Goal: Task Accomplishment & Management: Use online tool/utility

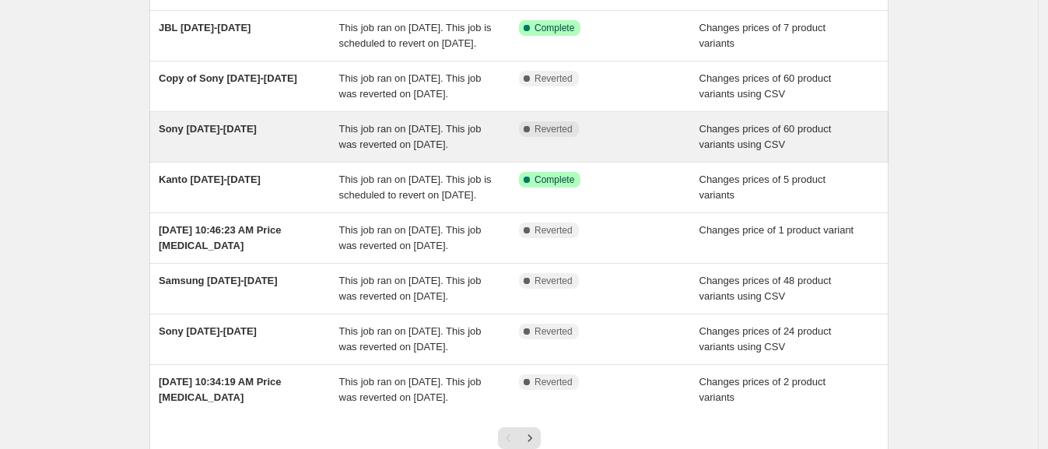
scroll to position [230, 0]
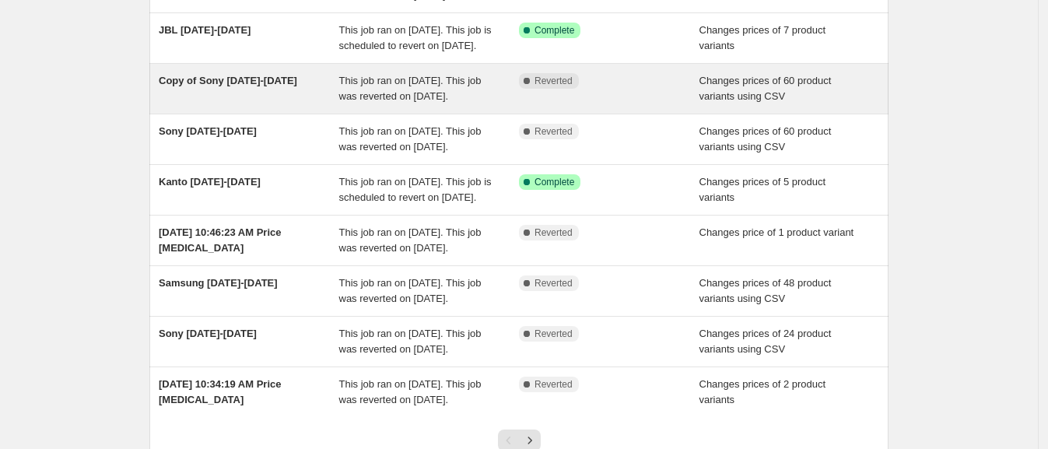
click at [284, 104] on div "Copy of Sony [DATE]-[DATE]" at bounding box center [249, 88] width 181 height 31
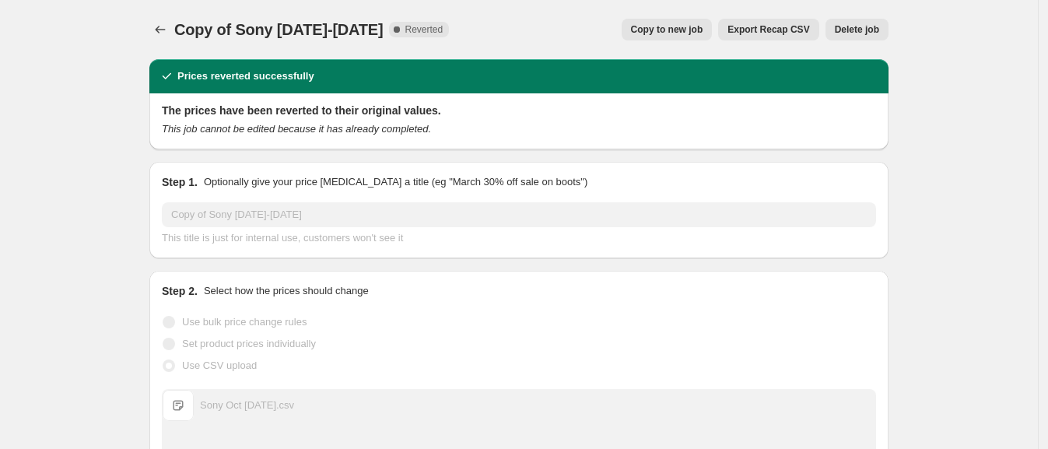
click at [857, 26] on span "Delete job" at bounding box center [857, 29] width 44 height 12
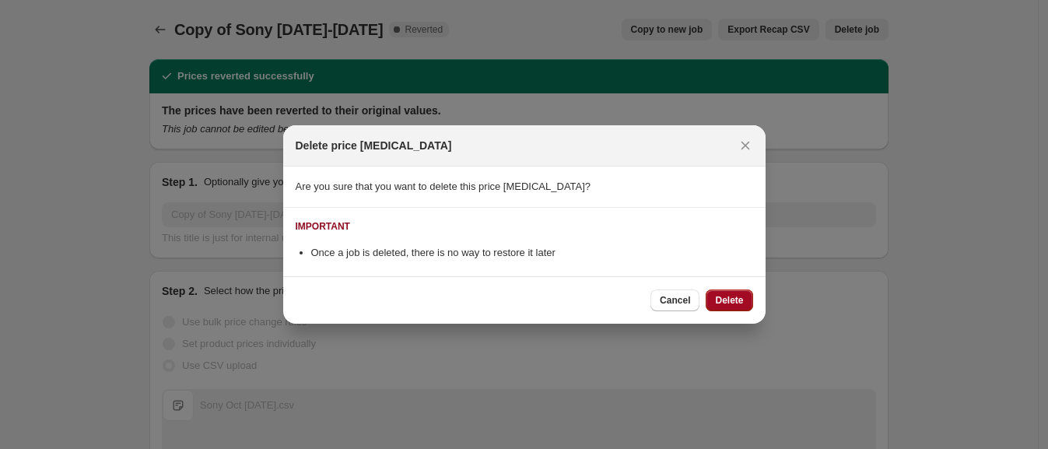
click at [719, 300] on span "Delete" at bounding box center [729, 300] width 28 height 12
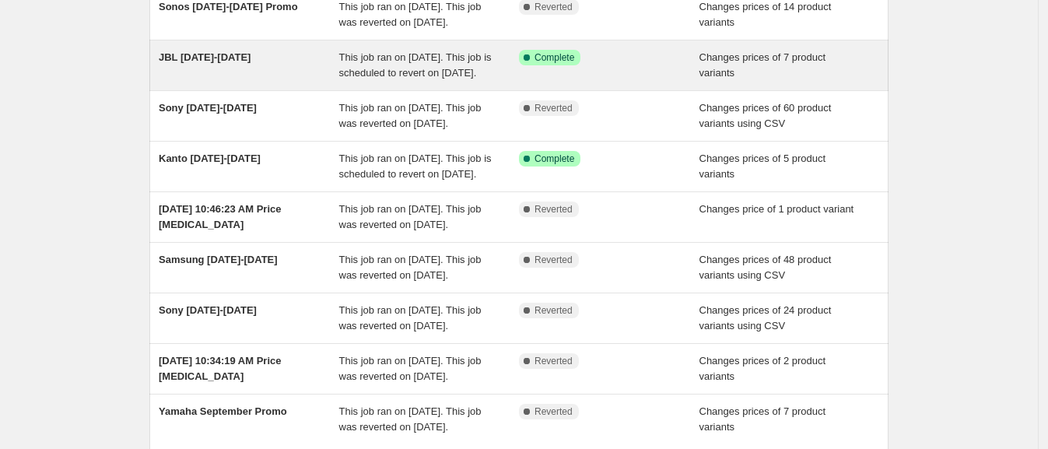
scroll to position [210, 0]
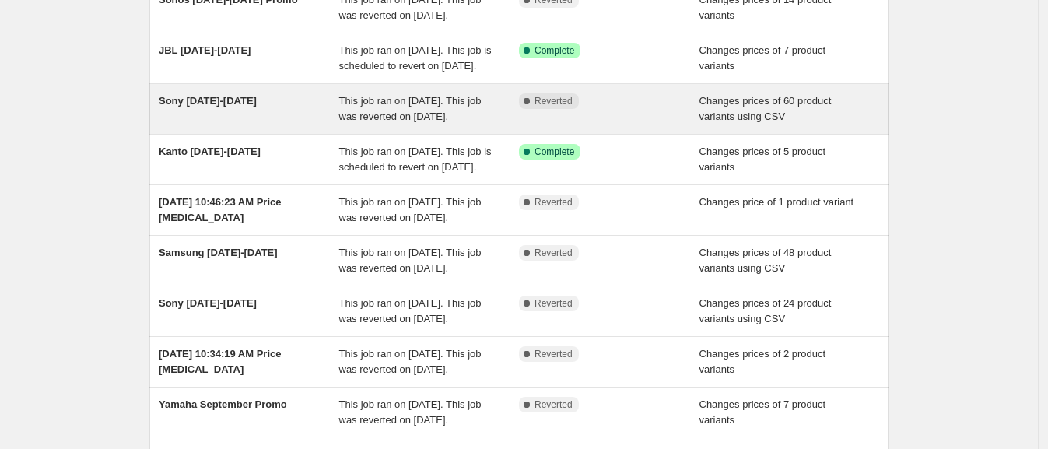
click at [297, 125] on div "Sony Oct 3-10" at bounding box center [249, 108] width 181 height 31
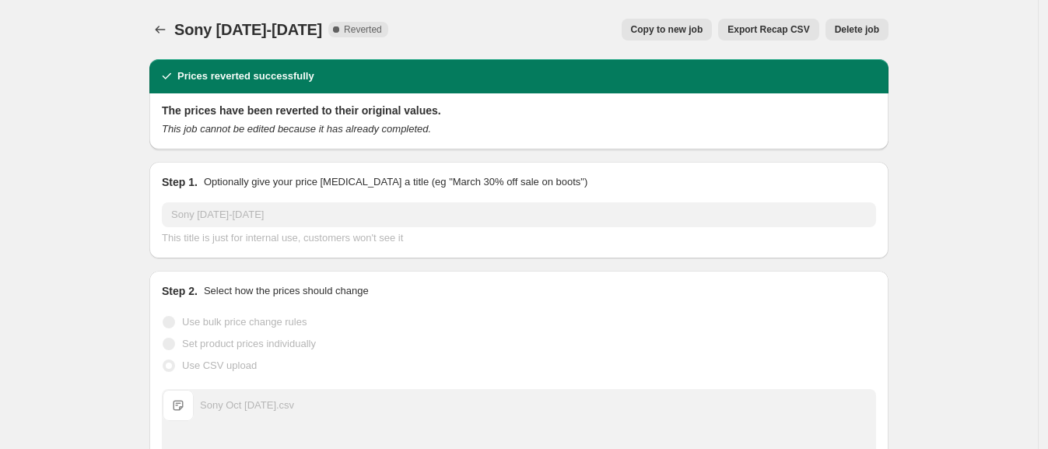
click at [873, 29] on span "Delete job" at bounding box center [857, 29] width 44 height 12
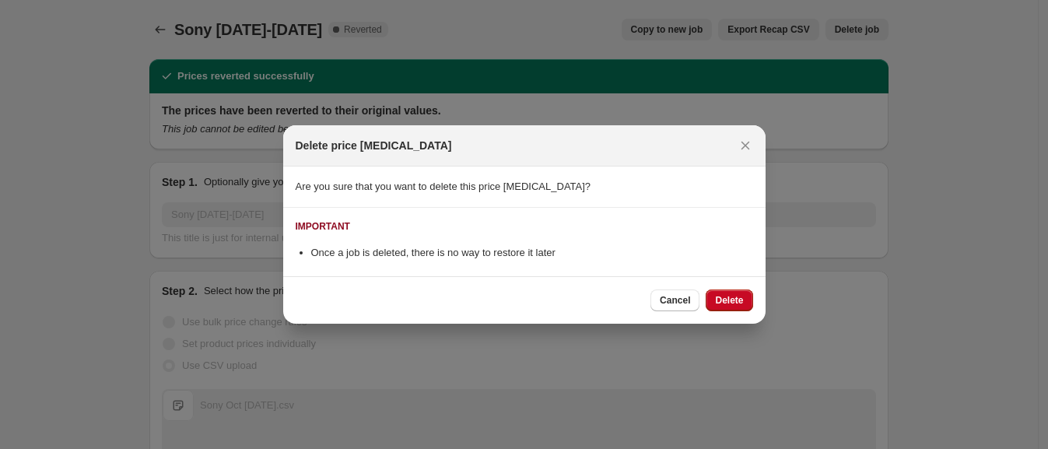
click at [740, 284] on div "Cancel Delete" at bounding box center [524, 299] width 483 height 47
click at [739, 295] on span "Delete" at bounding box center [729, 300] width 28 height 12
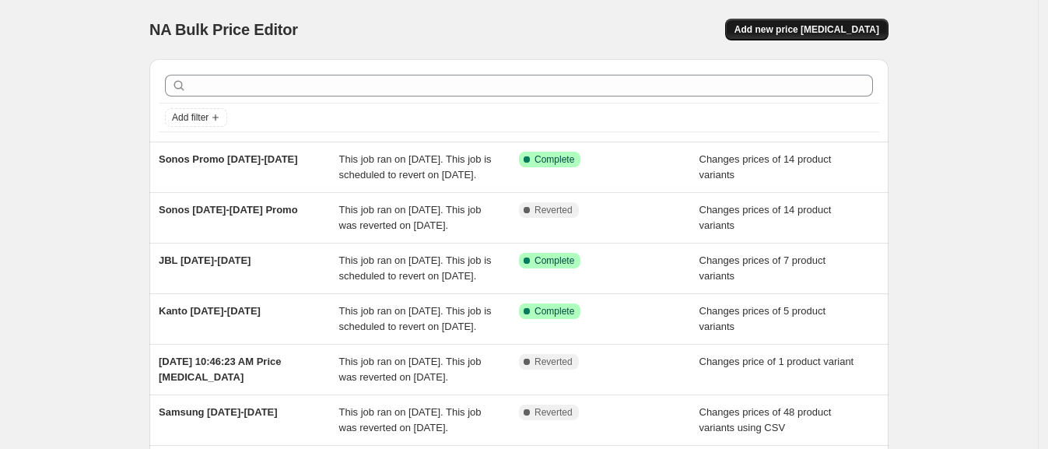
click at [801, 35] on span "Add new price [MEDICAL_DATA]" at bounding box center [807, 29] width 145 height 12
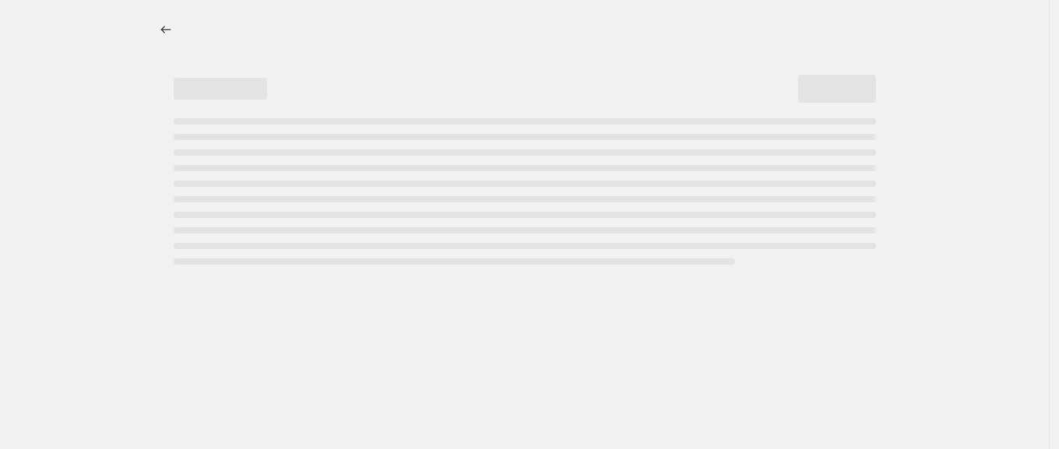
select select "percentage"
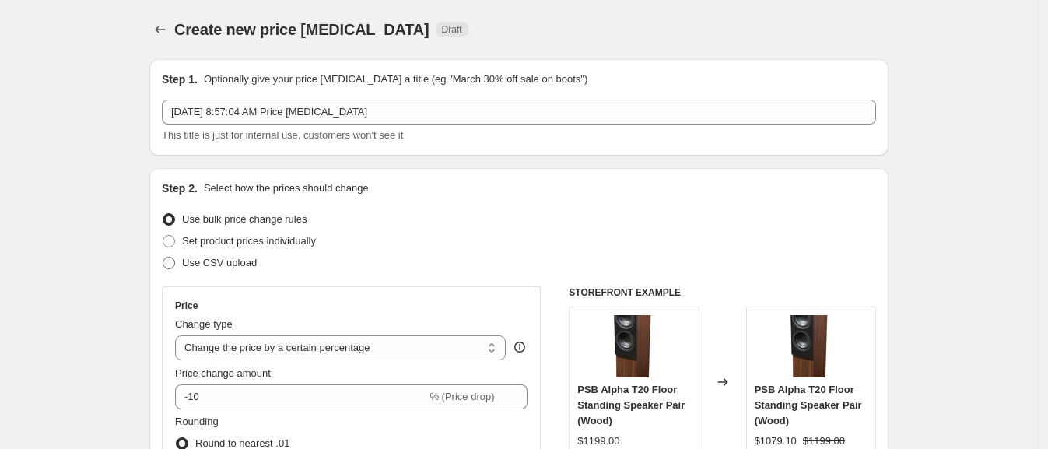
click at [202, 267] on span "Use CSV upload" at bounding box center [219, 263] width 75 height 12
click at [163, 258] on input "Use CSV upload" at bounding box center [163, 257] width 1 height 1
radio input "true"
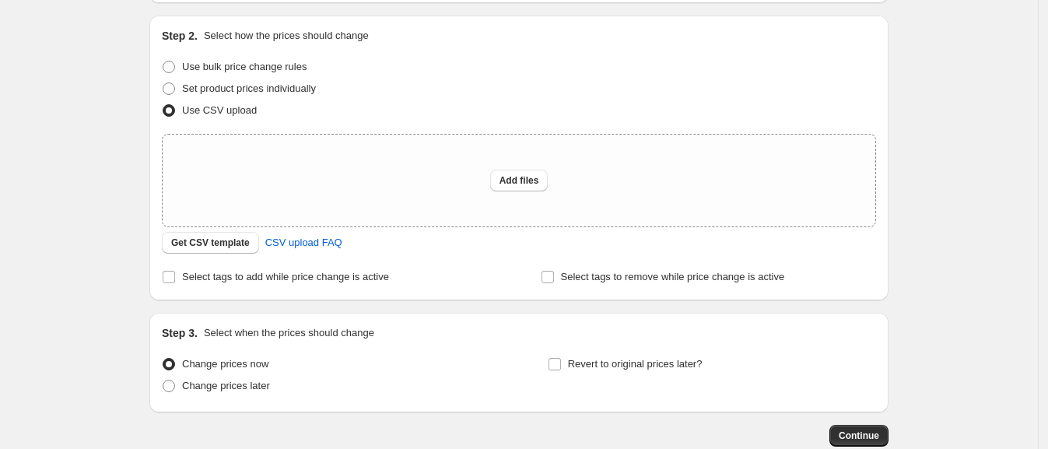
scroll to position [159, 0]
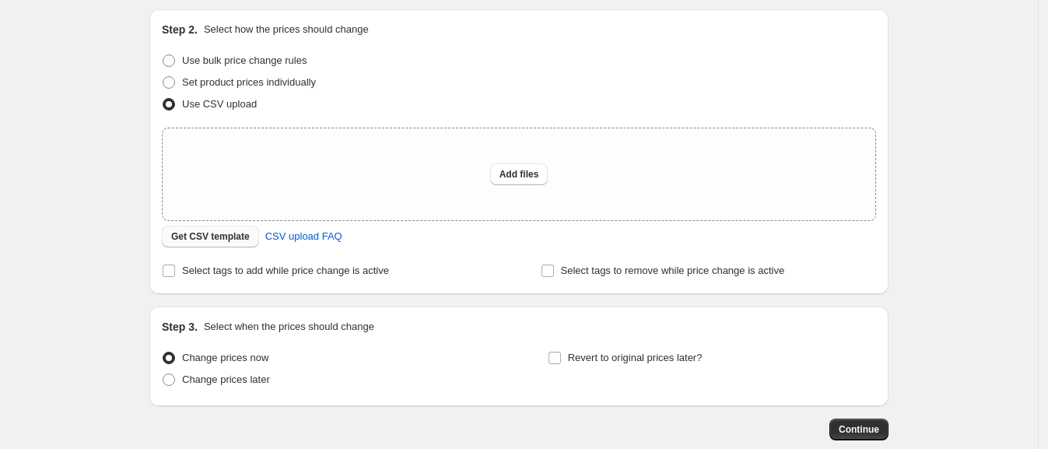
click at [222, 226] on button "Get CSV template" at bounding box center [210, 237] width 97 height 22
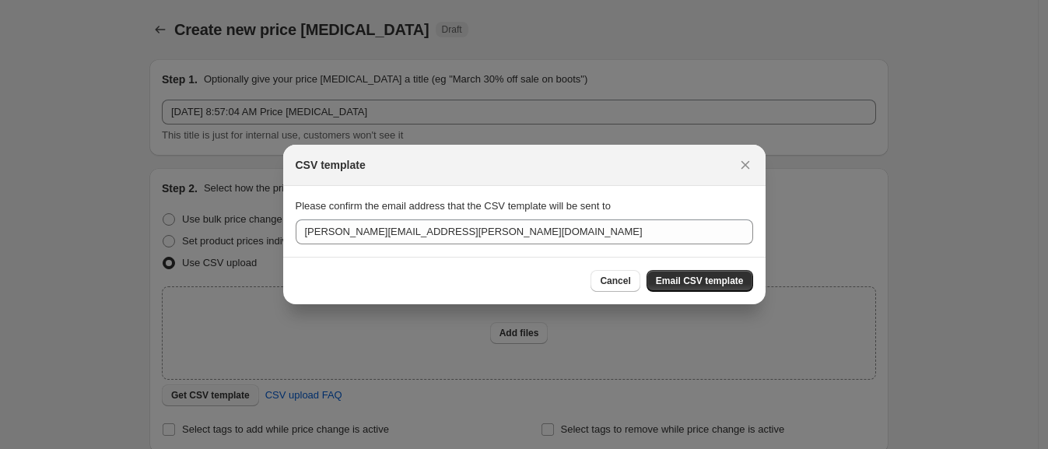
scroll to position [0, 0]
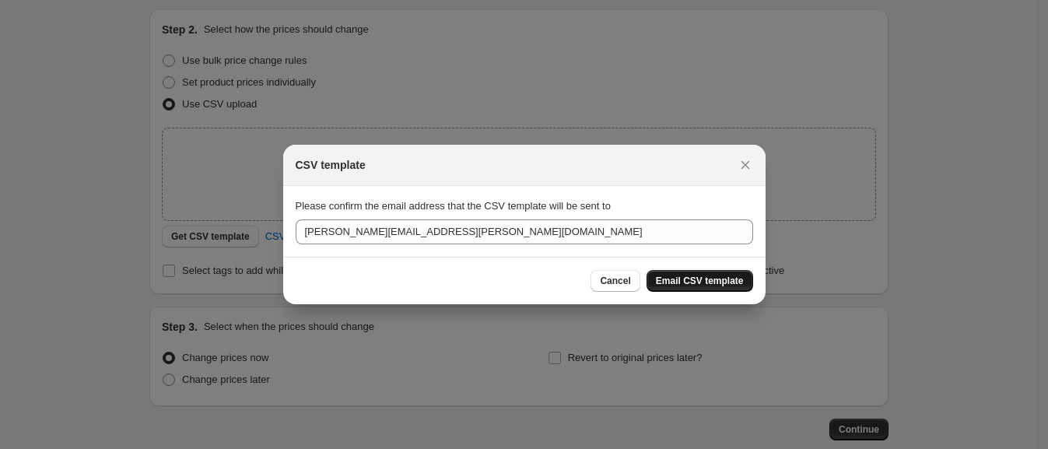
click at [699, 281] on span "Email CSV template" at bounding box center [700, 281] width 88 height 12
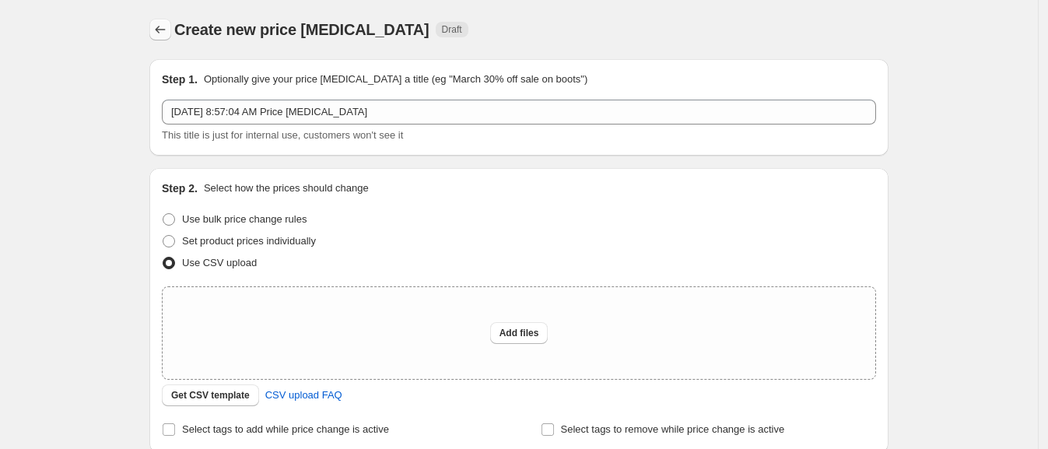
click at [171, 35] on button "Price change jobs" at bounding box center [160, 30] width 22 height 22
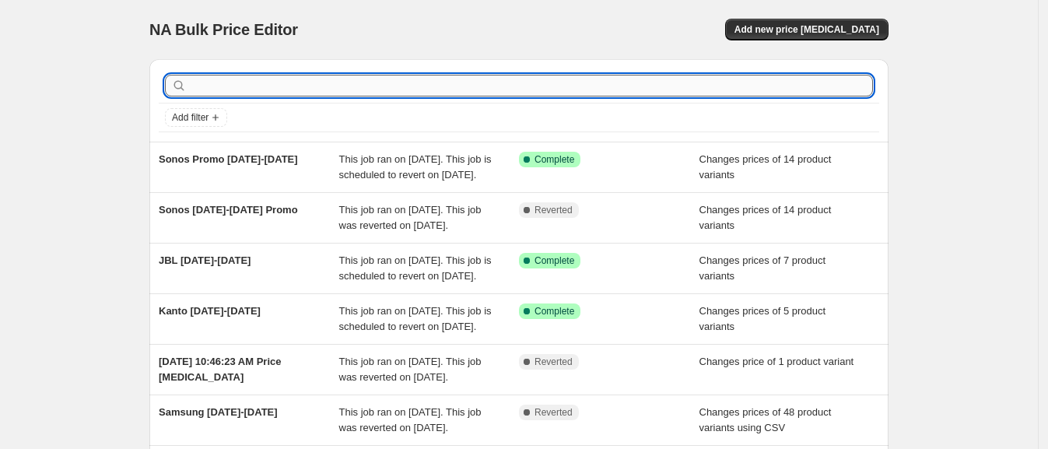
click at [355, 86] on input "text" at bounding box center [531, 86] width 683 height 22
type input "sony"
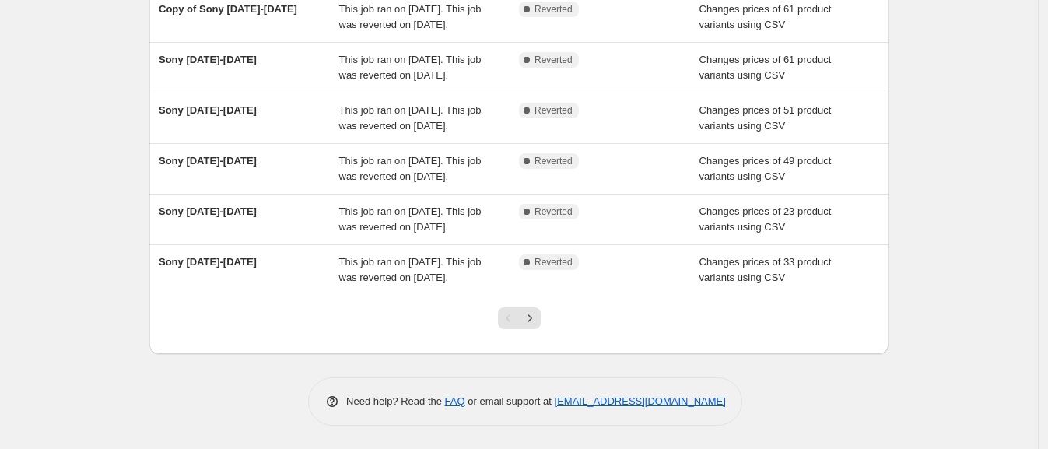
scroll to position [490, 0]
click at [538, 315] on icon "Next" at bounding box center [530, 319] width 16 height 16
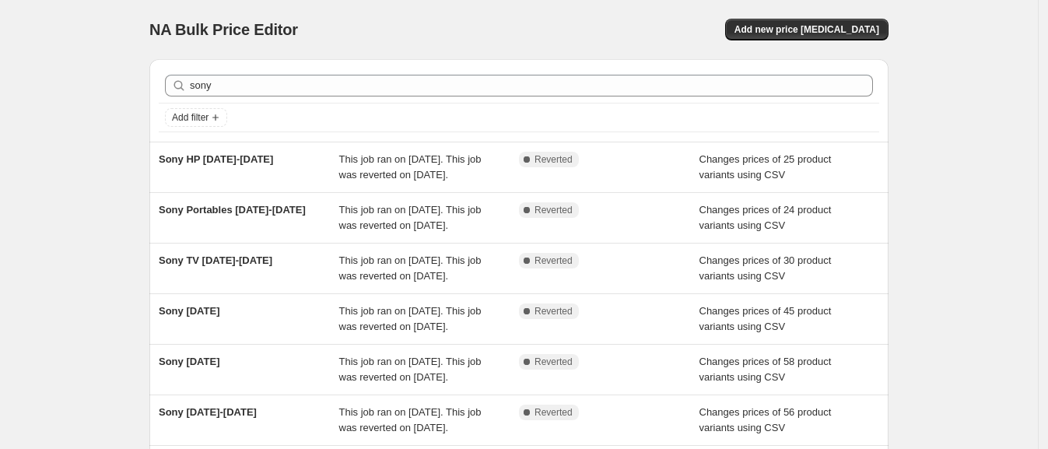
scroll to position [350, 0]
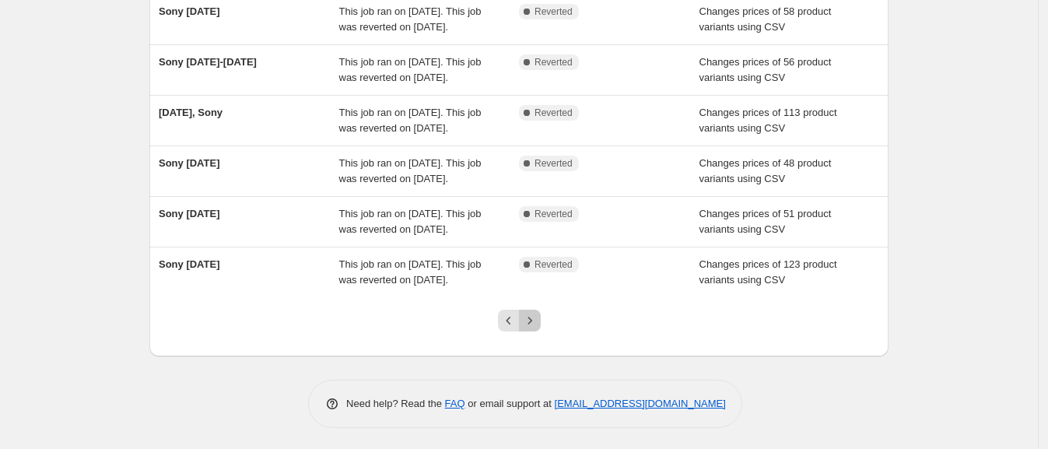
click at [538, 315] on icon "Next" at bounding box center [530, 321] width 16 height 16
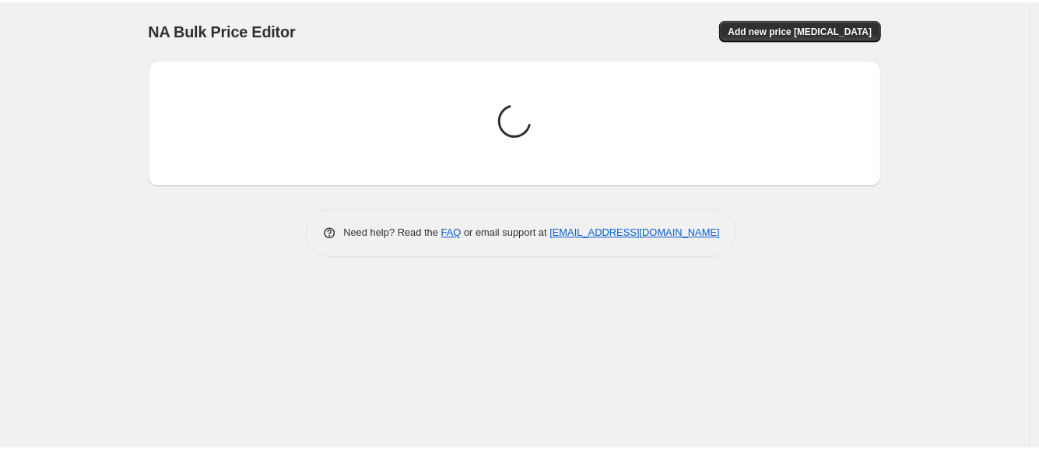
scroll to position [0, 0]
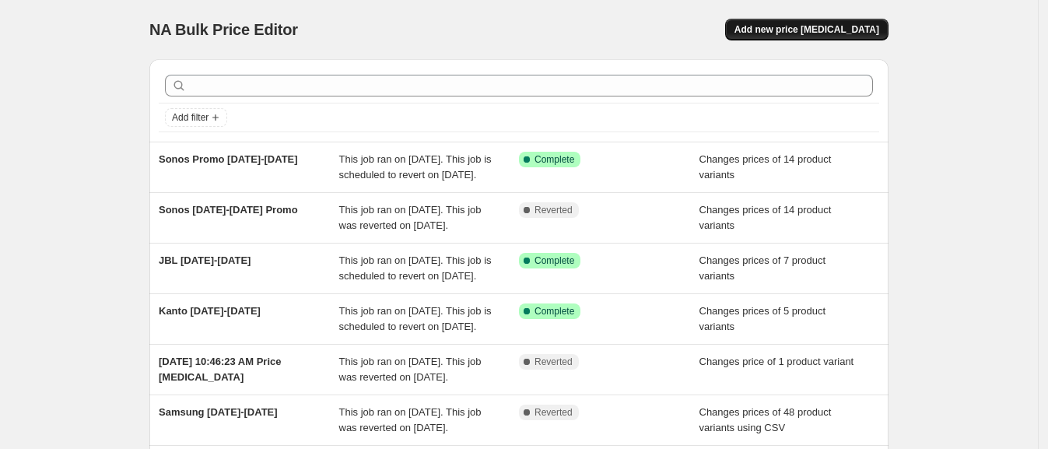
click at [834, 31] on span "Add new price [MEDICAL_DATA]" at bounding box center [807, 29] width 145 height 12
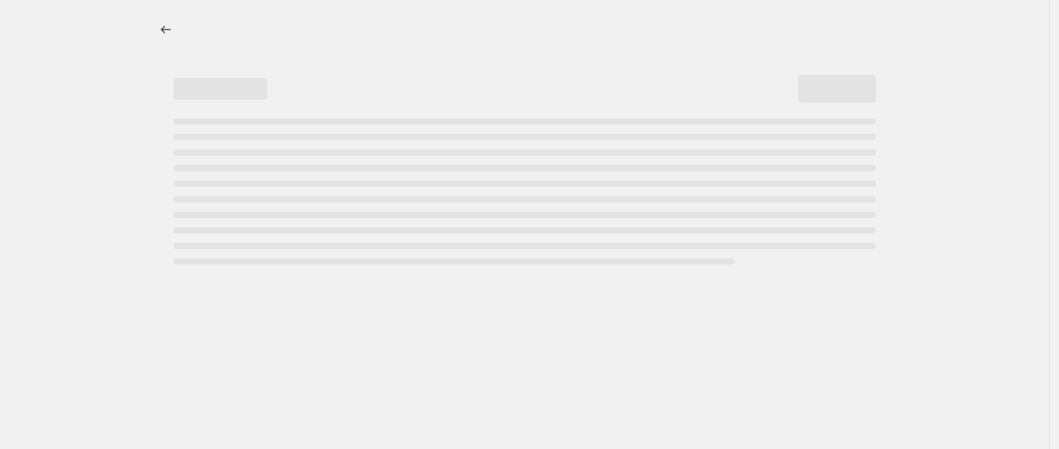
select select "percentage"
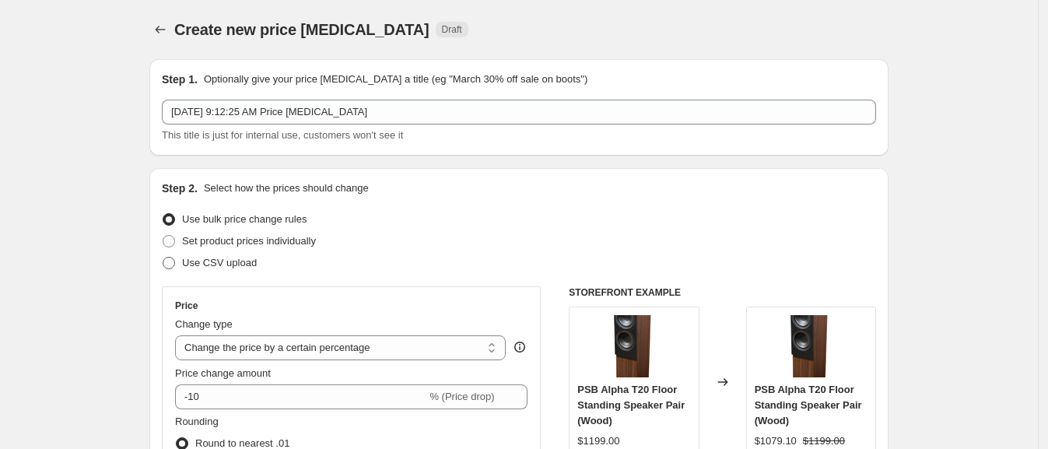
click at [238, 264] on span "Use CSV upload" at bounding box center [219, 263] width 75 height 12
click at [163, 258] on input "Use CSV upload" at bounding box center [163, 257] width 1 height 1
radio input "true"
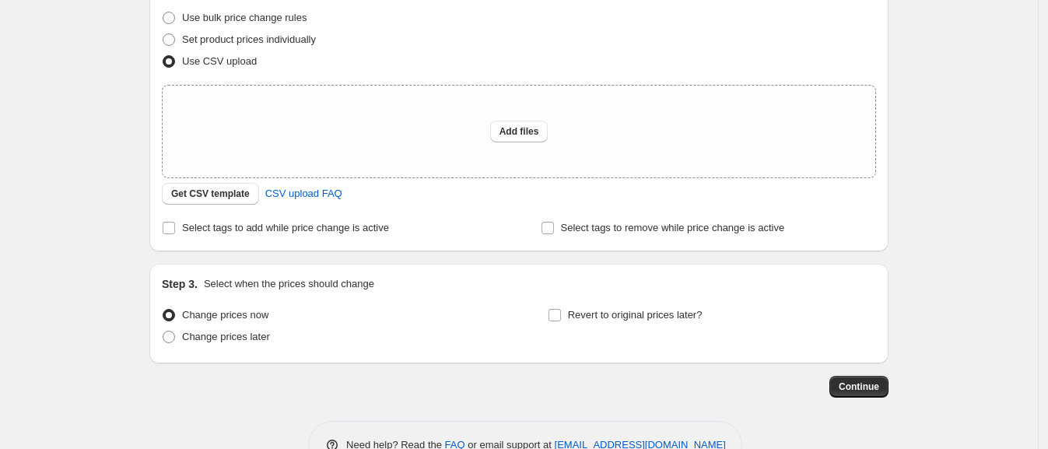
scroll to position [202, 0]
click at [223, 192] on span "Get CSV template" at bounding box center [210, 193] width 79 height 12
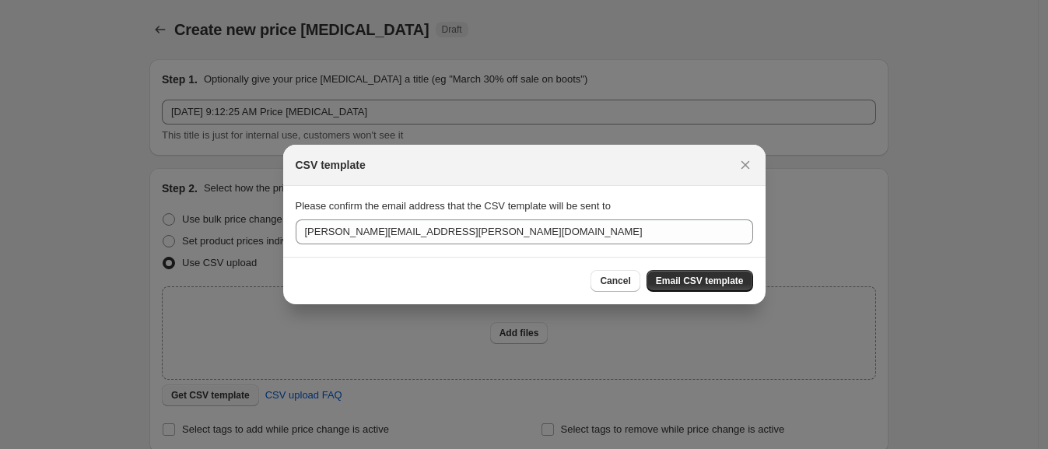
scroll to position [0, 0]
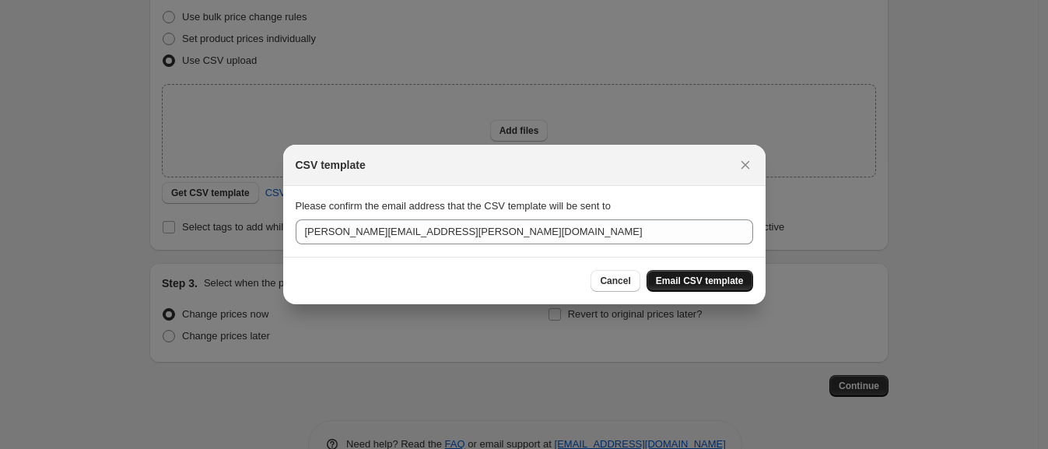
click at [736, 272] on button "Email CSV template" at bounding box center [700, 281] width 107 height 22
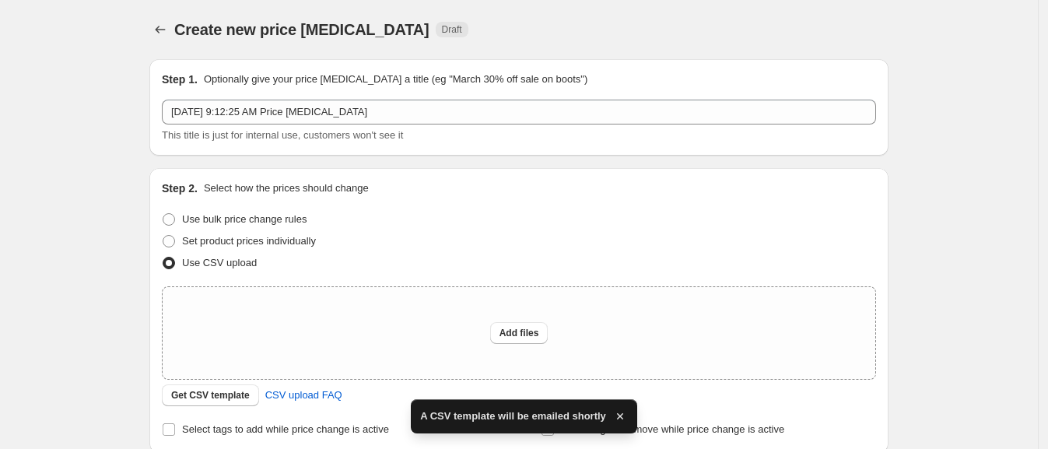
scroll to position [202, 0]
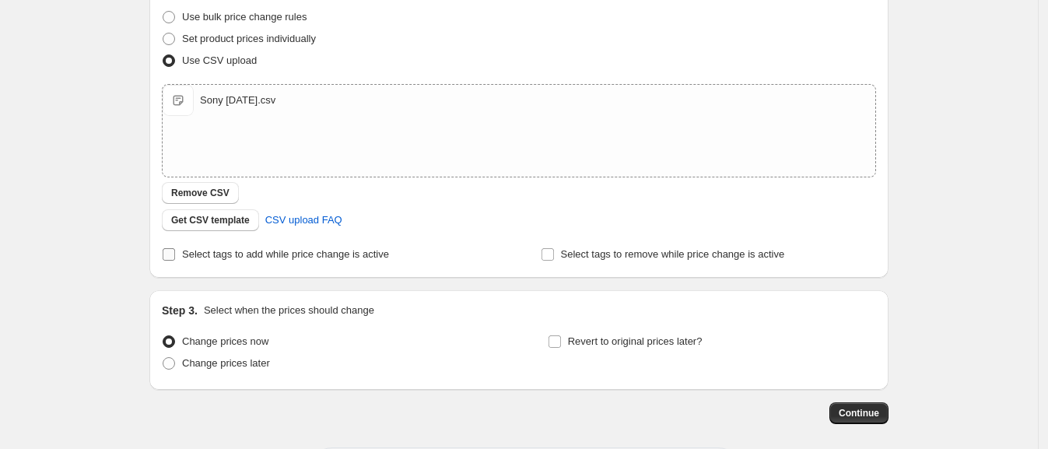
click at [248, 250] on span "Select tags to add while price change is active" at bounding box center [285, 254] width 207 height 12
click at [175, 250] on input "Select tags to add while price change is active" at bounding box center [169, 254] width 12 height 12
checkbox input "true"
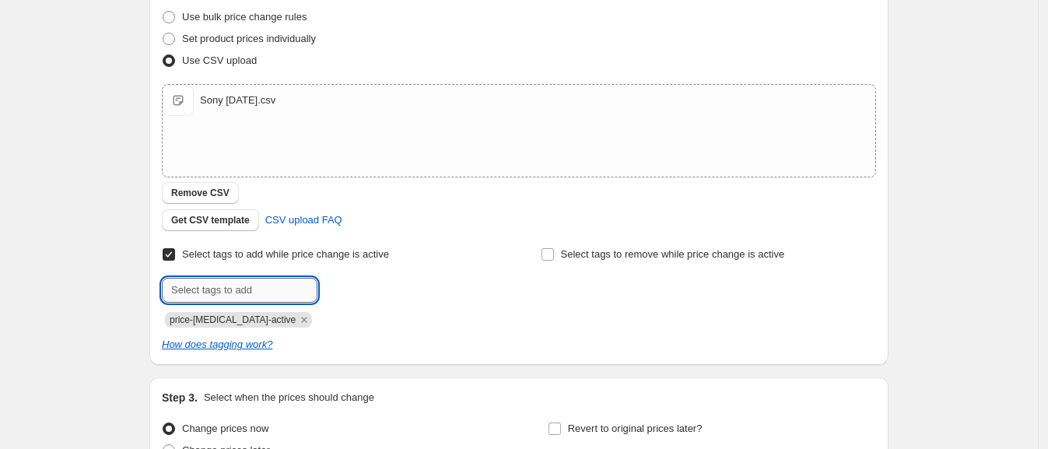
click at [234, 288] on input "text" at bounding box center [240, 290] width 156 height 25
type input "on-sale"
type input "sony-promo"
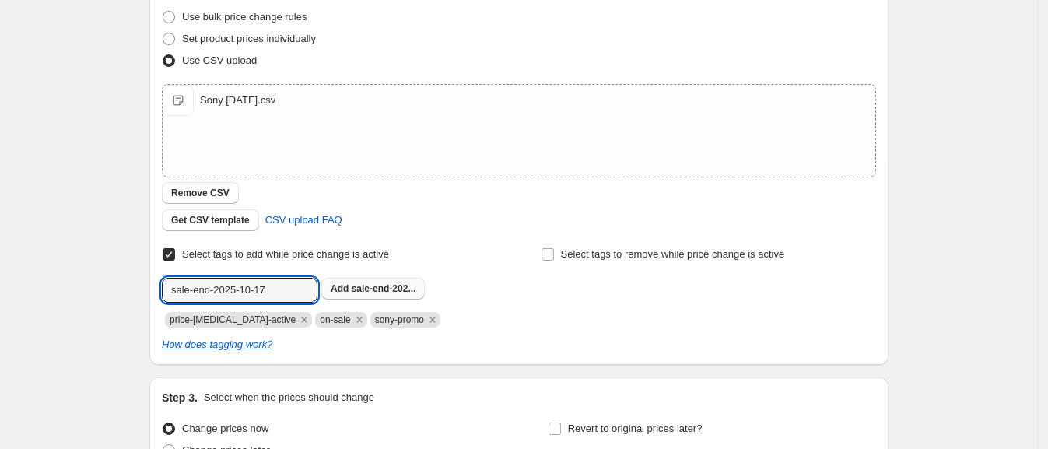
type input "sale-end-2025-10-17"
click at [416, 281] on button "Add sale-end-202..." at bounding box center [373, 289] width 104 height 22
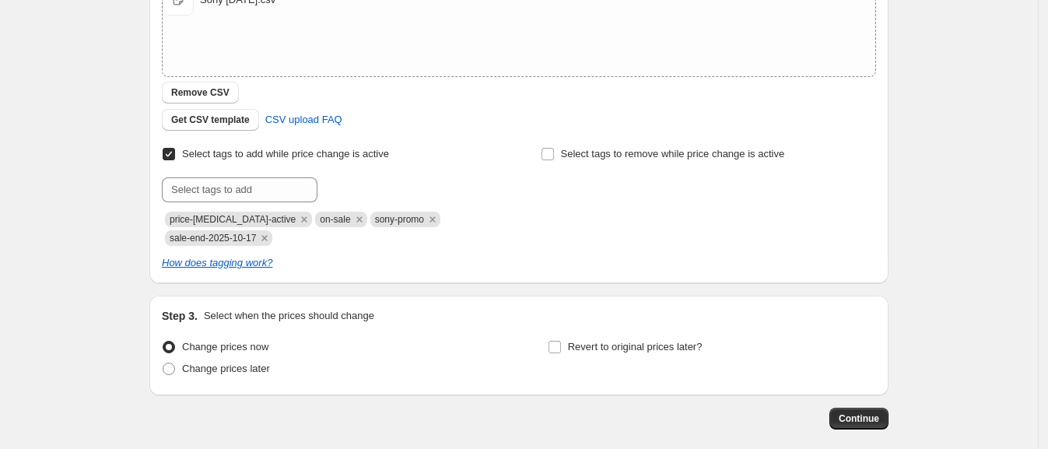
scroll to position [377, 0]
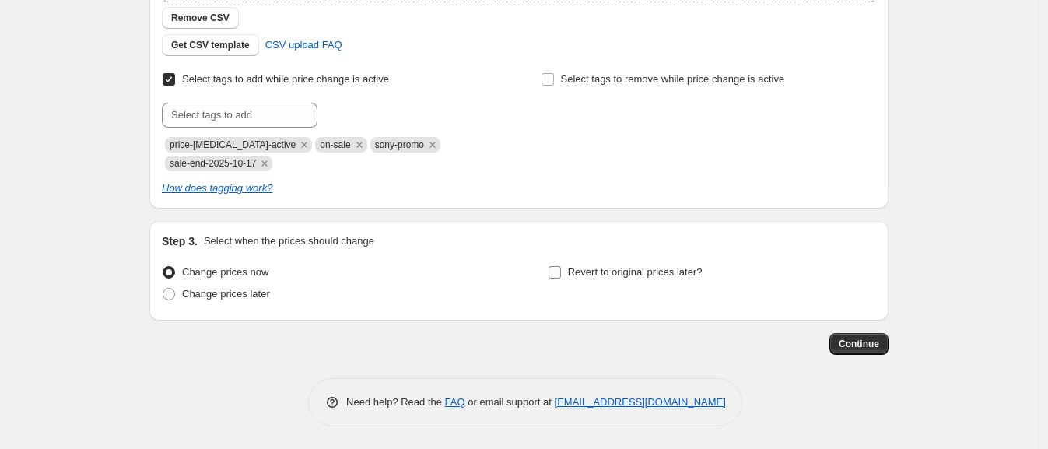
click at [591, 271] on span "Revert to original prices later?" at bounding box center [635, 272] width 135 height 12
click at [561, 271] on input "Revert to original prices later?" at bounding box center [555, 272] width 12 height 12
checkbox input "true"
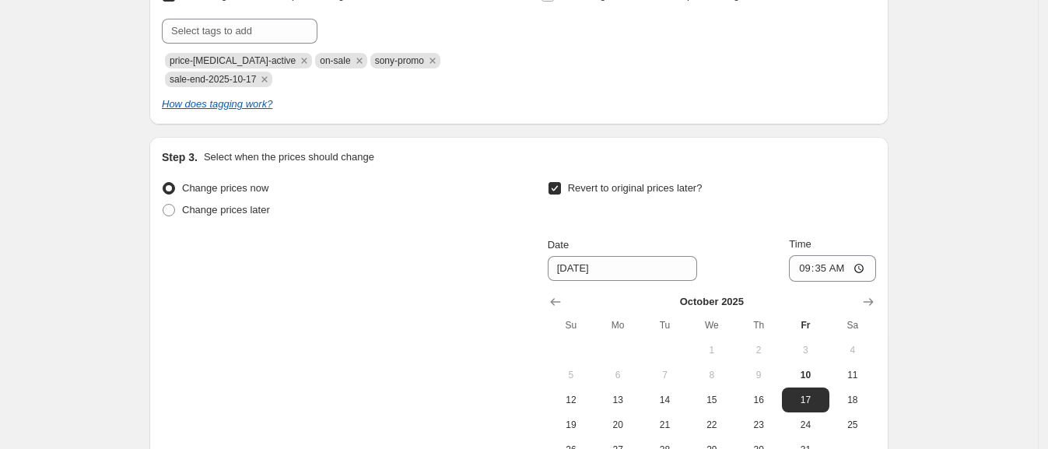
scroll to position [504, 0]
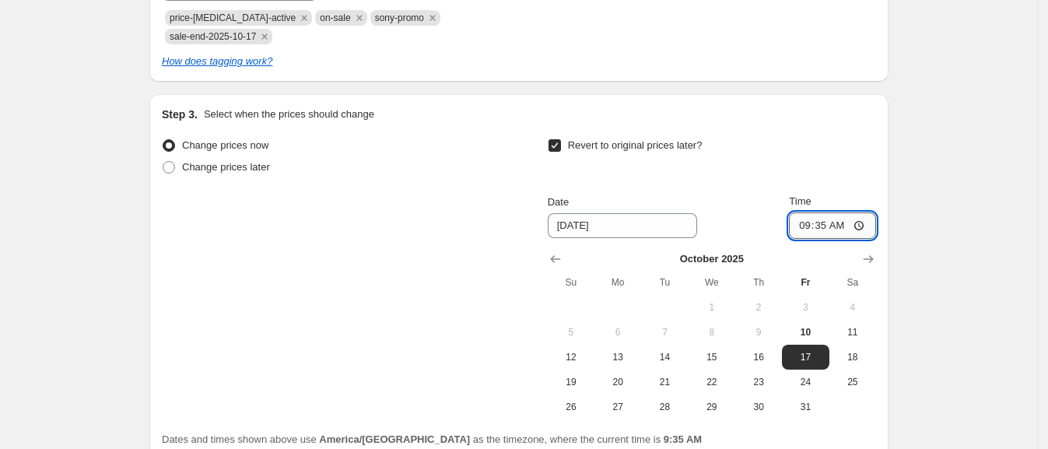
click at [816, 235] on input "09:35" at bounding box center [832, 225] width 87 height 26
type input "01:01"
click at [934, 279] on div "Create new price [MEDICAL_DATA]. This page is ready Create new price [MEDICAL_D…" at bounding box center [519, 43] width 1038 height 1094
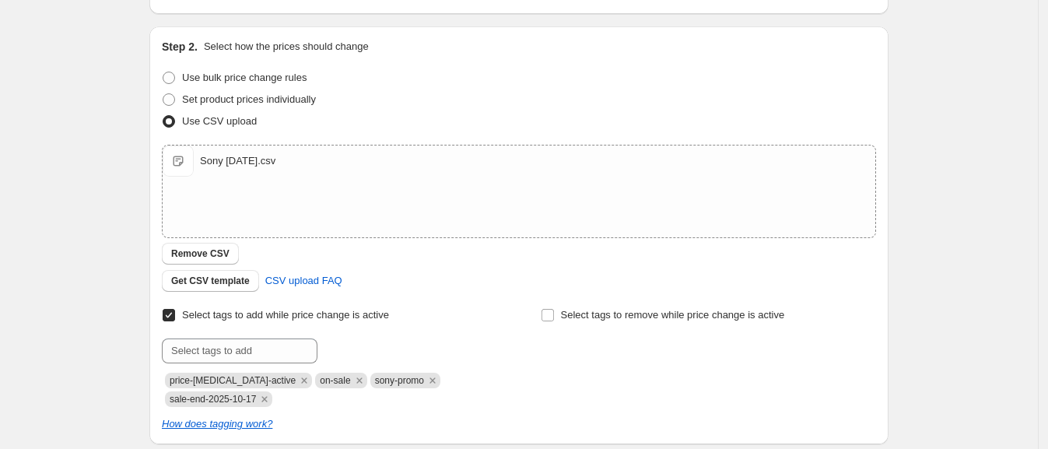
scroll to position [0, 0]
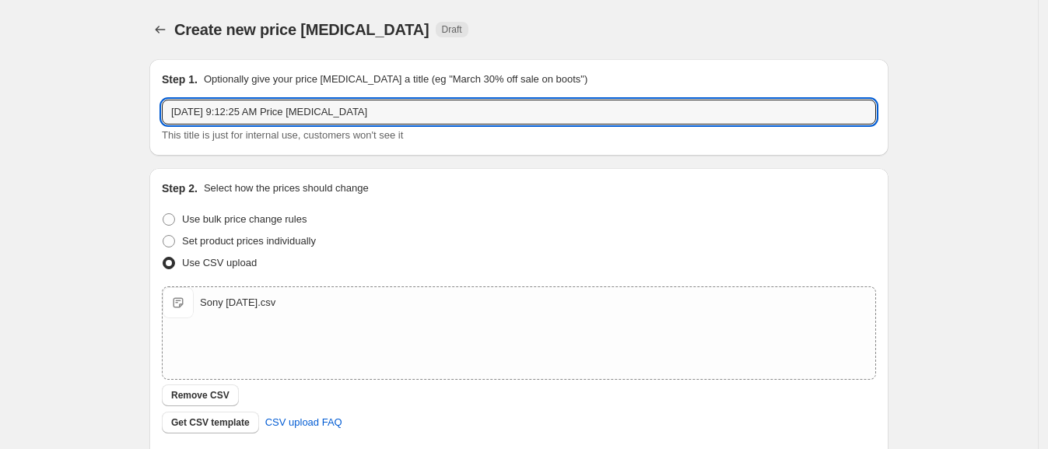
drag, startPoint x: 464, startPoint y: 107, endPoint x: 121, endPoint y: 97, distance: 343.4
type input "Sony [DATE]"
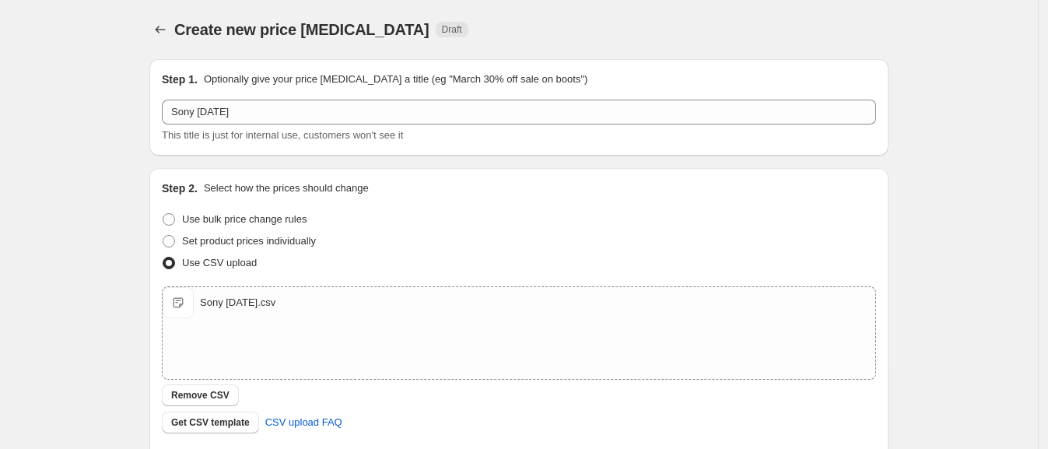
drag, startPoint x: 789, startPoint y: 243, endPoint x: 984, endPoint y: 219, distance: 196.1
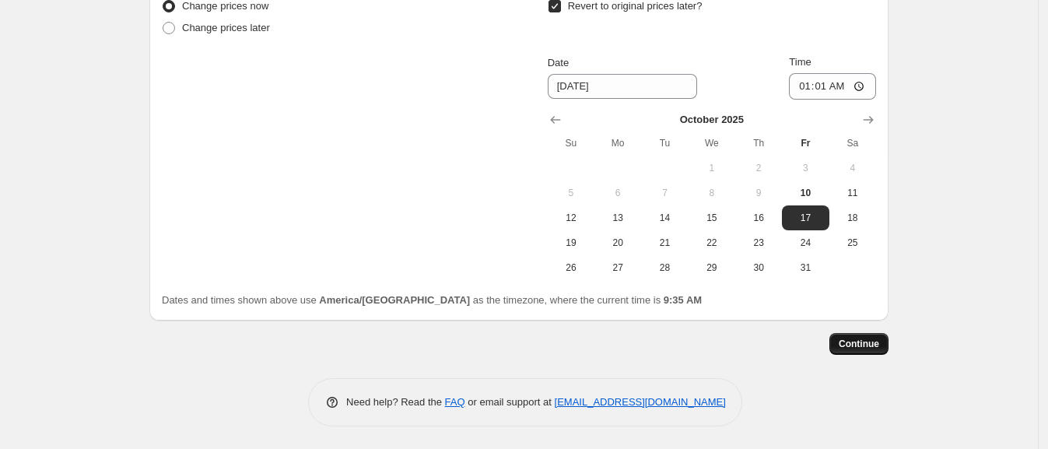
click at [851, 349] on span "Continue" at bounding box center [859, 344] width 40 height 12
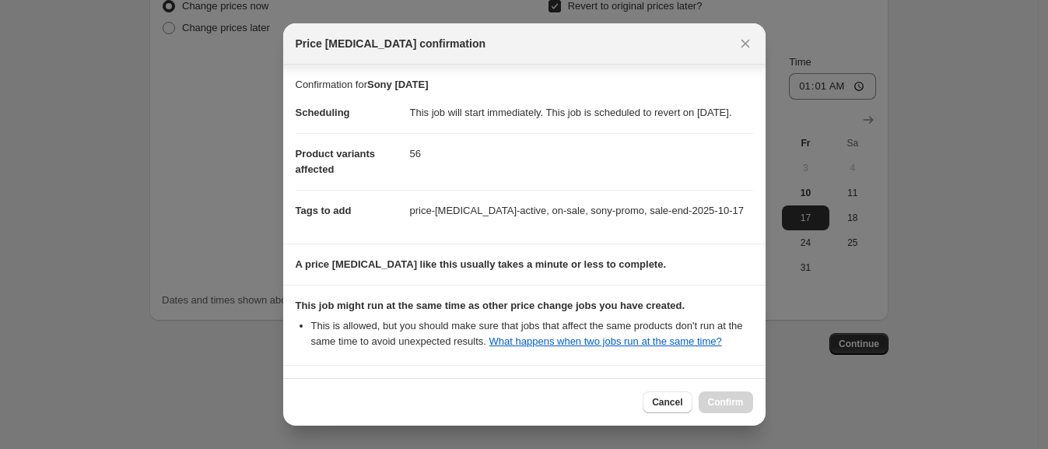
scroll to position [163, 0]
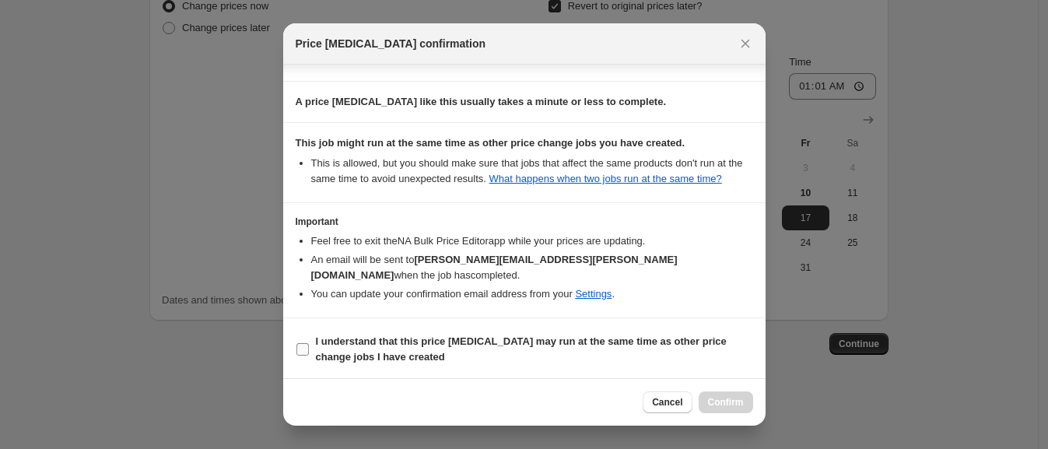
click at [424, 349] on span "I understand that this price [MEDICAL_DATA] may run at the same time as other p…" at bounding box center [534, 349] width 437 height 31
click at [309, 349] on input "I understand that this price [MEDICAL_DATA] may run at the same time as other p…" at bounding box center [303, 349] width 12 height 12
checkbox input "true"
click at [732, 393] on button "Confirm" at bounding box center [726, 403] width 54 height 22
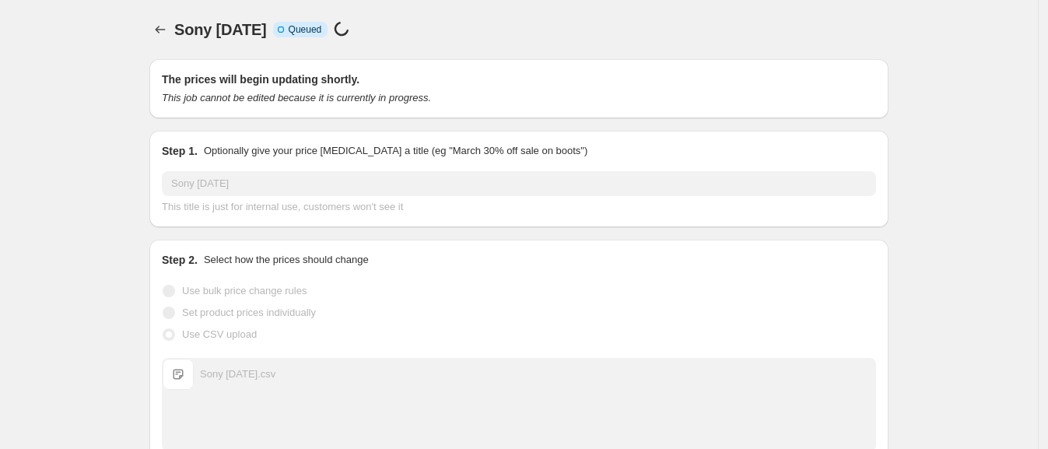
scroll to position [644, 0]
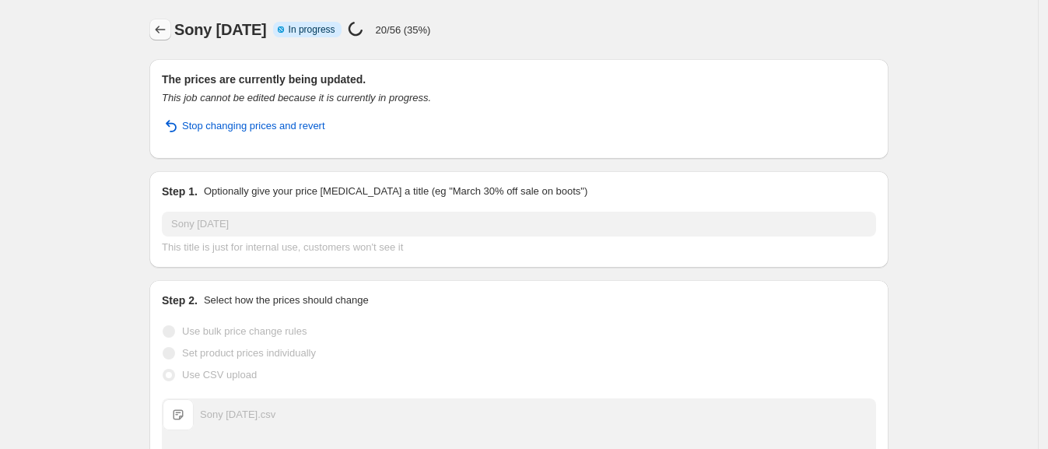
click at [162, 26] on icon "Price change jobs" at bounding box center [161, 30] width 16 height 16
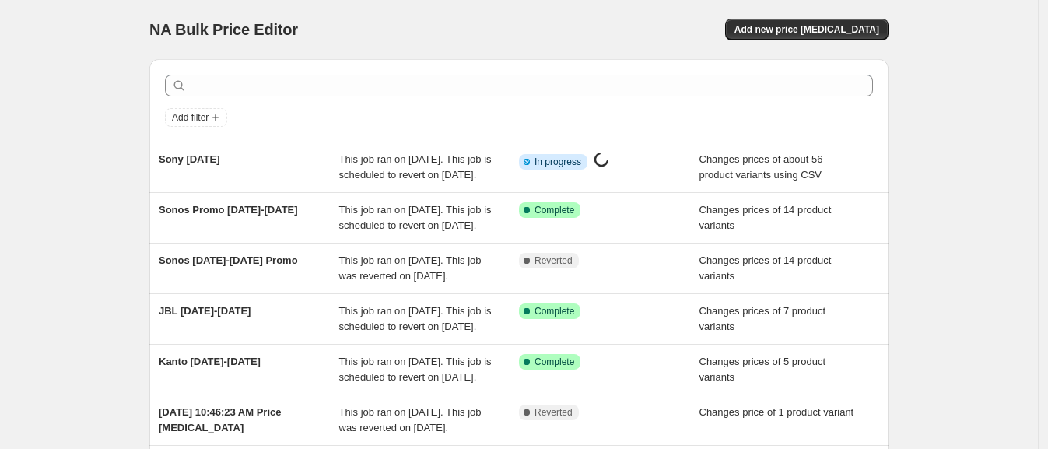
click at [162, 26] on span "NA Bulk Price Editor" at bounding box center [223, 29] width 149 height 17
click at [821, 12] on div "NA Bulk Price Editor. This page is ready NA Bulk Price Editor Add new price [ME…" at bounding box center [518, 29] width 739 height 59
click at [824, 23] on span "Add new price [MEDICAL_DATA]" at bounding box center [807, 29] width 145 height 12
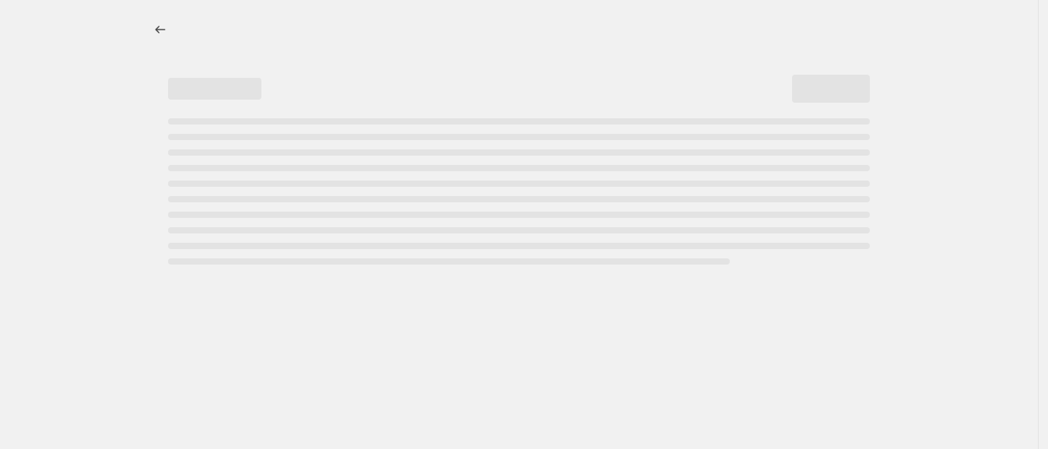
select select "percentage"
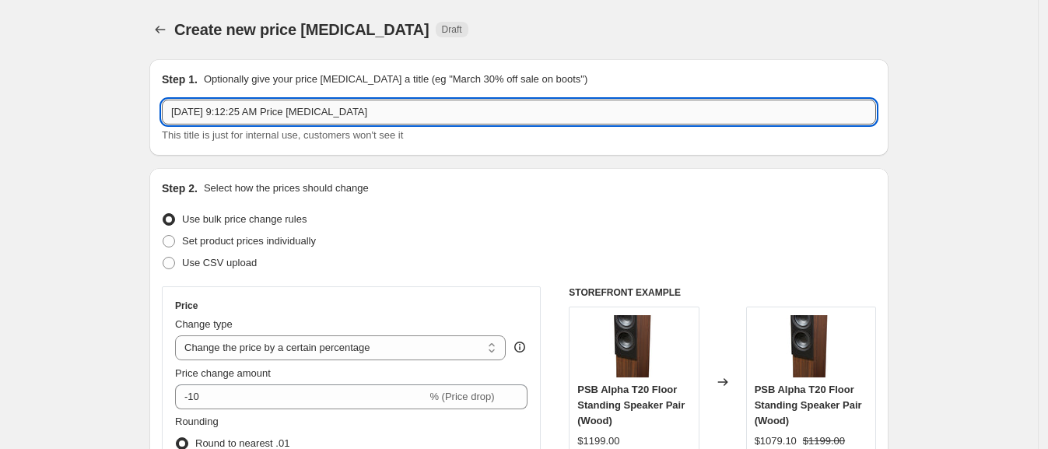
click at [356, 112] on input "[DATE] 9:12:25 AM Price [MEDICAL_DATA]" at bounding box center [519, 112] width 715 height 25
type input "Samsung [DATE]"
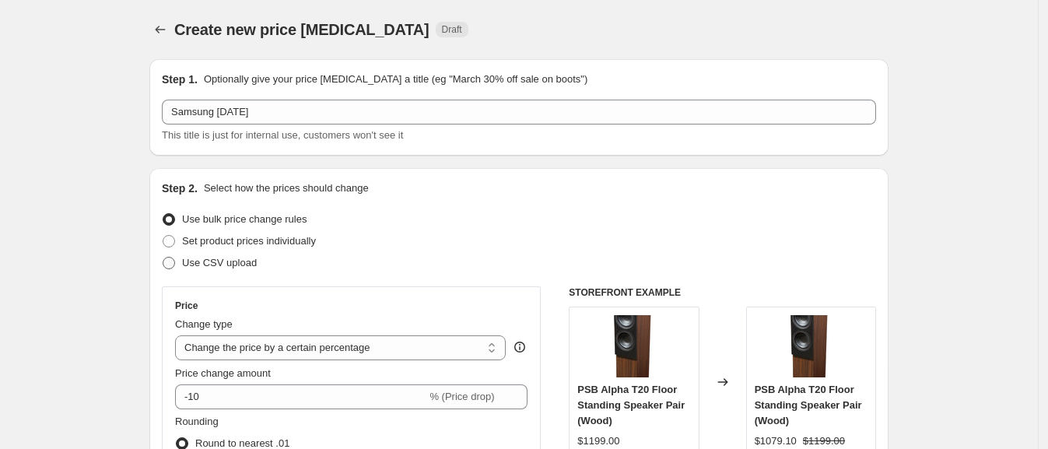
click at [184, 262] on label "Use CSV upload" at bounding box center [209, 263] width 95 height 22
click at [163, 258] on input "Use CSV upload" at bounding box center [163, 257] width 1 height 1
radio input "true"
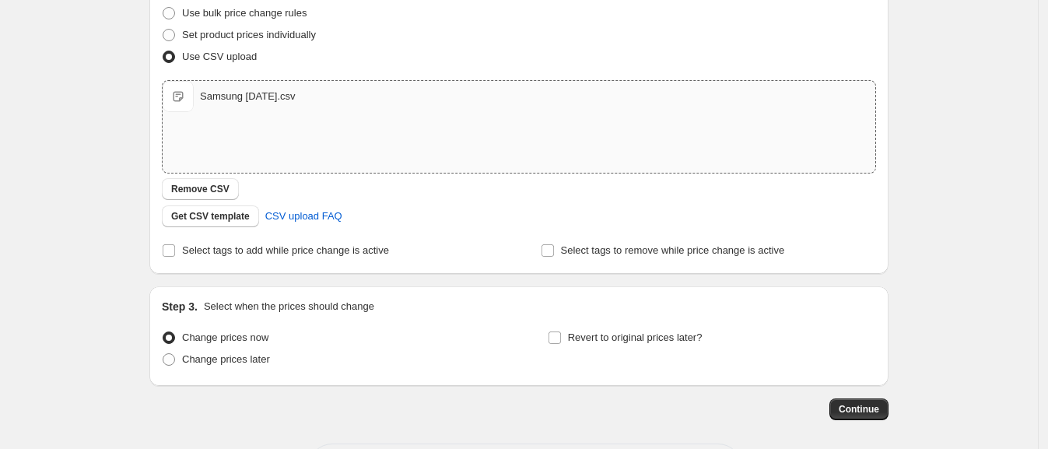
scroll to position [242, 0]
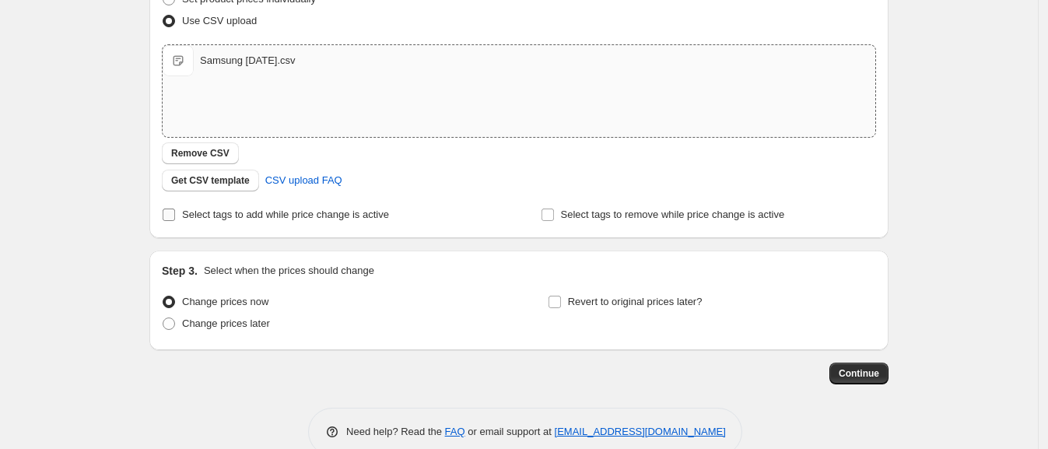
click at [219, 214] on span "Select tags to add while price change is active" at bounding box center [285, 215] width 207 height 12
click at [175, 214] on input "Select tags to add while price change is active" at bounding box center [169, 215] width 12 height 12
checkbox input "true"
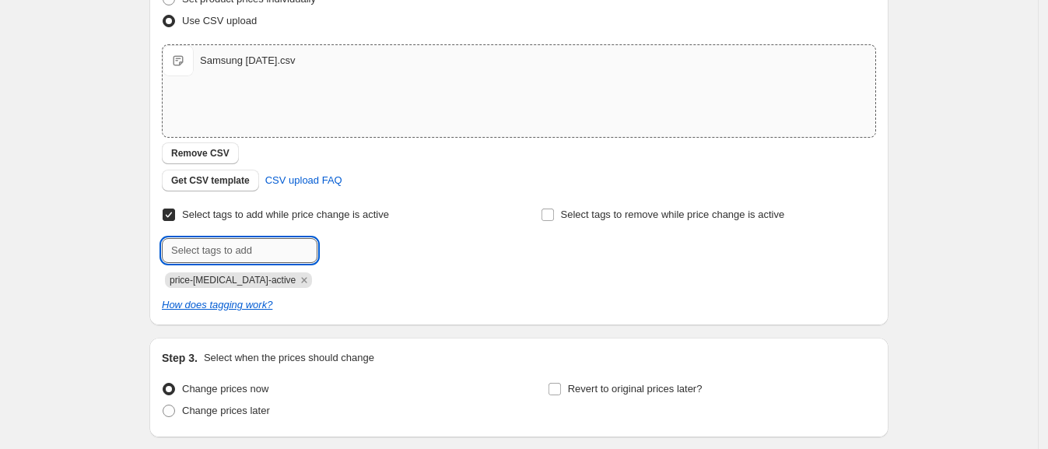
click at [222, 250] on input "text" at bounding box center [240, 250] width 156 height 25
type input "on-sale"
type input "samsung-promo"
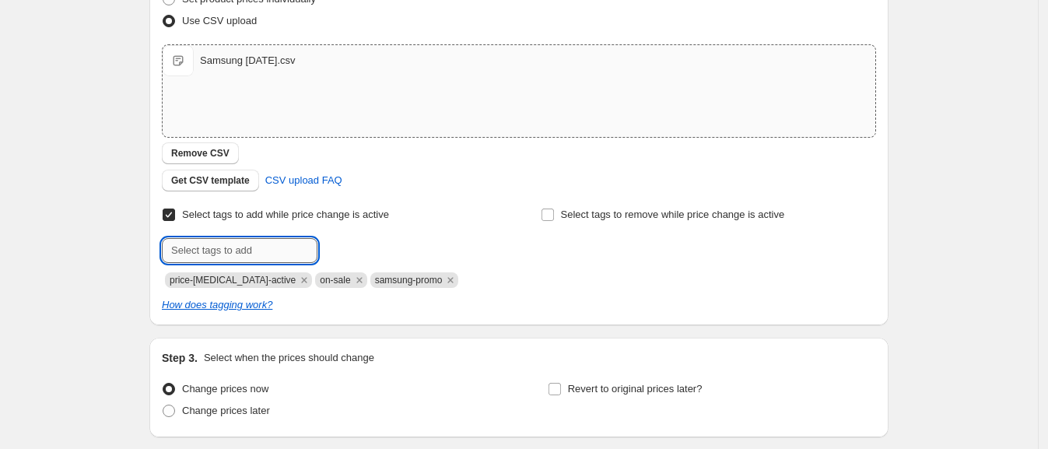
type input "o"
type input "sale-end-2025-10-17"
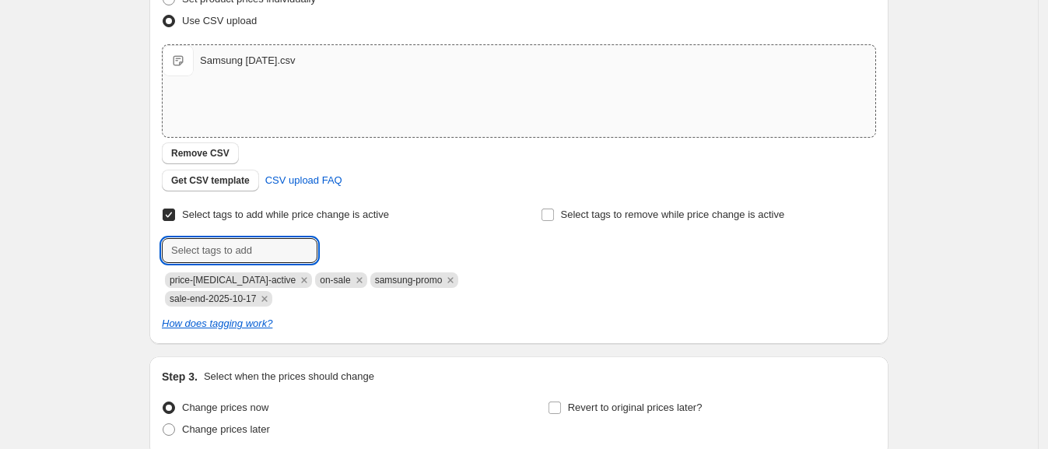
scroll to position [377, 0]
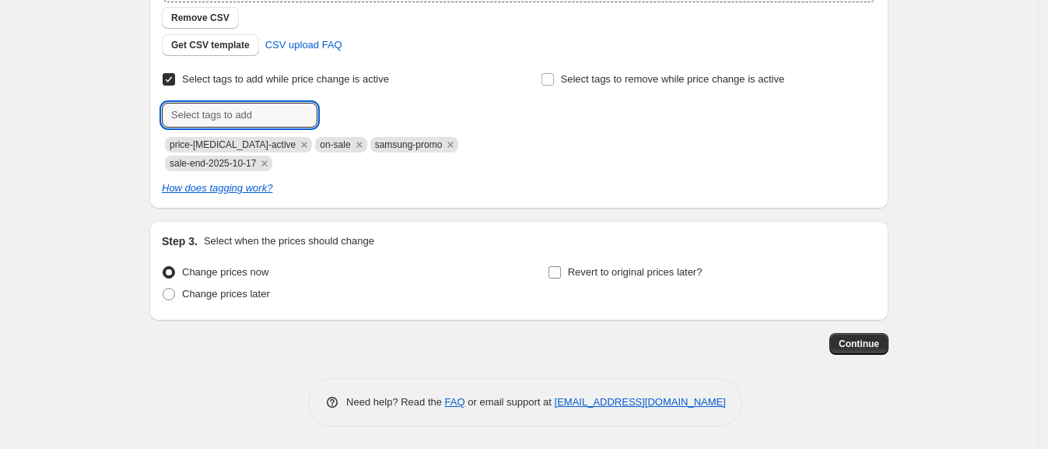
click at [558, 272] on input "Revert to original prices later?" at bounding box center [555, 272] width 12 height 12
checkbox input "true"
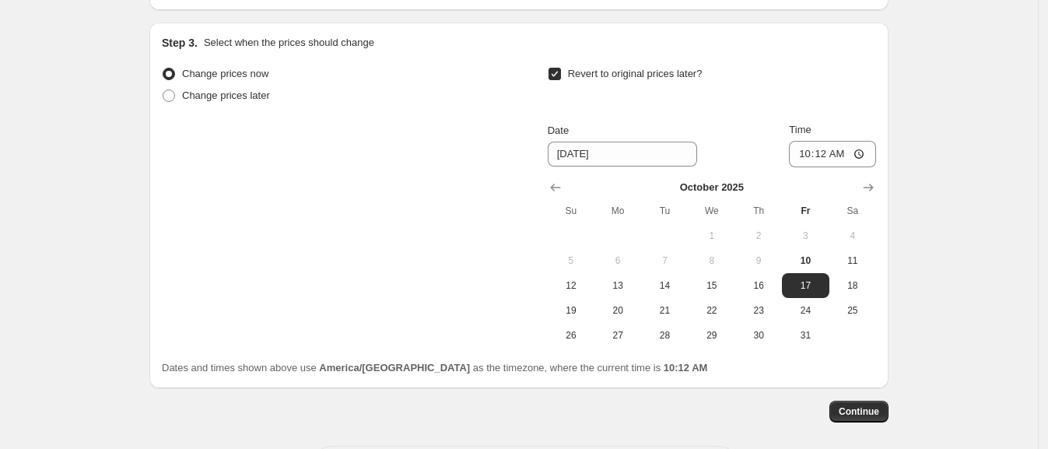
scroll to position [578, 0]
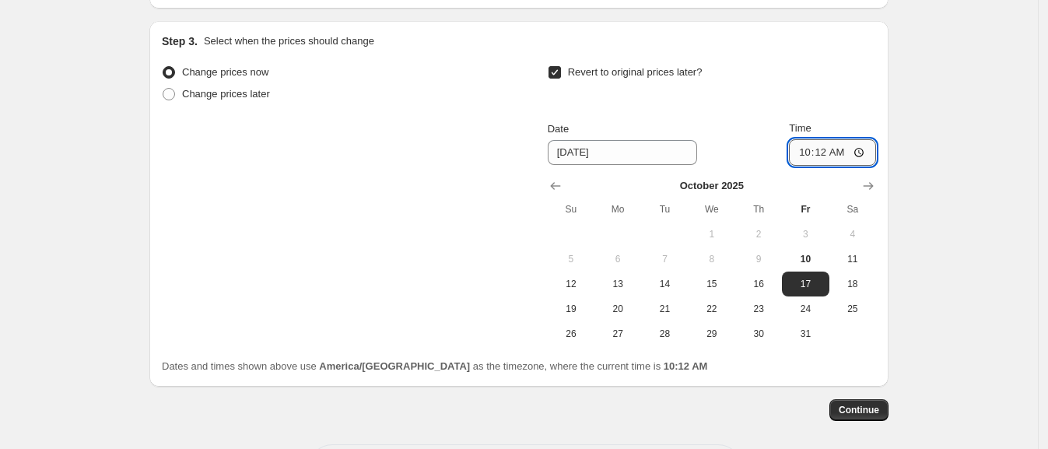
click at [806, 139] on input "10:12" at bounding box center [832, 152] width 87 height 26
type input "01:01"
click at [876, 413] on span "Continue" at bounding box center [859, 410] width 40 height 12
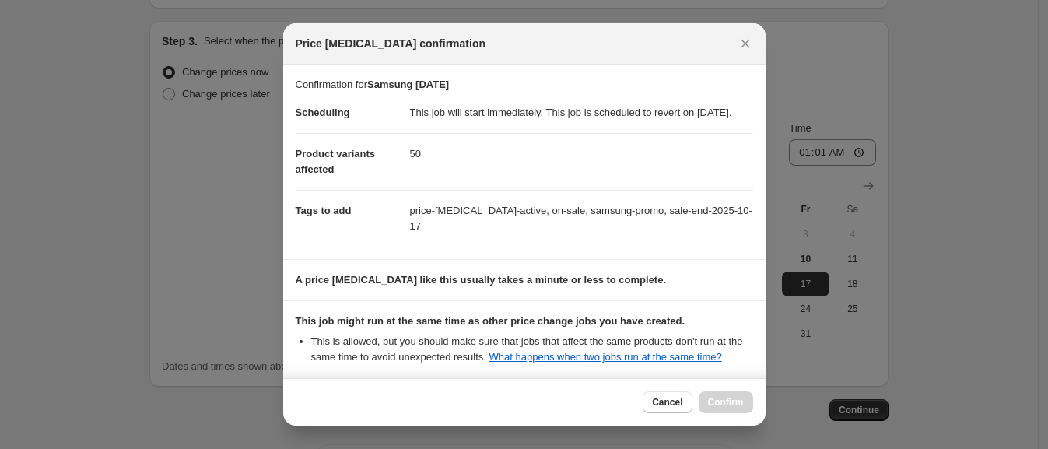
scroll to position [163, 0]
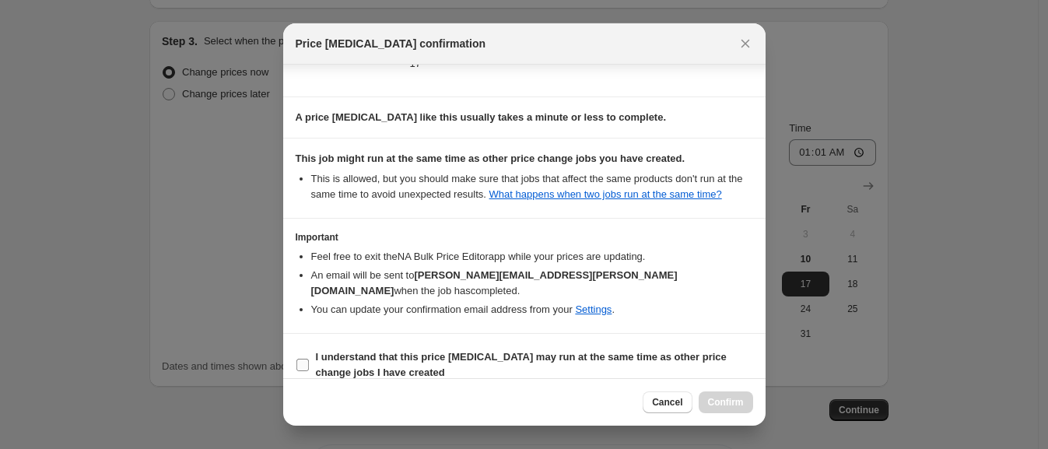
click at [517, 351] on b "I understand that this price [MEDICAL_DATA] may run at the same time as other p…" at bounding box center [521, 364] width 411 height 27
click at [309, 359] on input "I understand that this price [MEDICAL_DATA] may run at the same time as other p…" at bounding box center [303, 365] width 12 height 12
checkbox input "true"
click at [725, 407] on span "Confirm" at bounding box center [726, 402] width 36 height 12
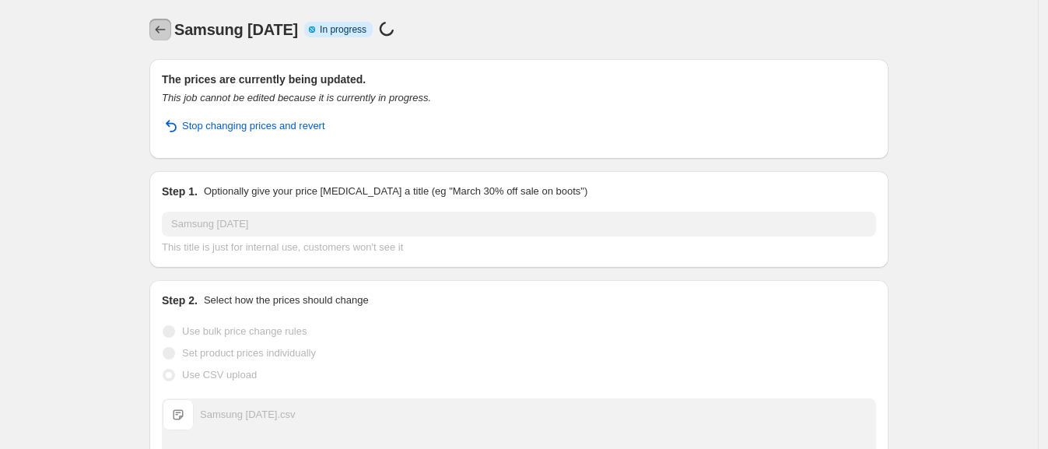
click at [167, 32] on icon "Price change jobs" at bounding box center [161, 30] width 16 height 16
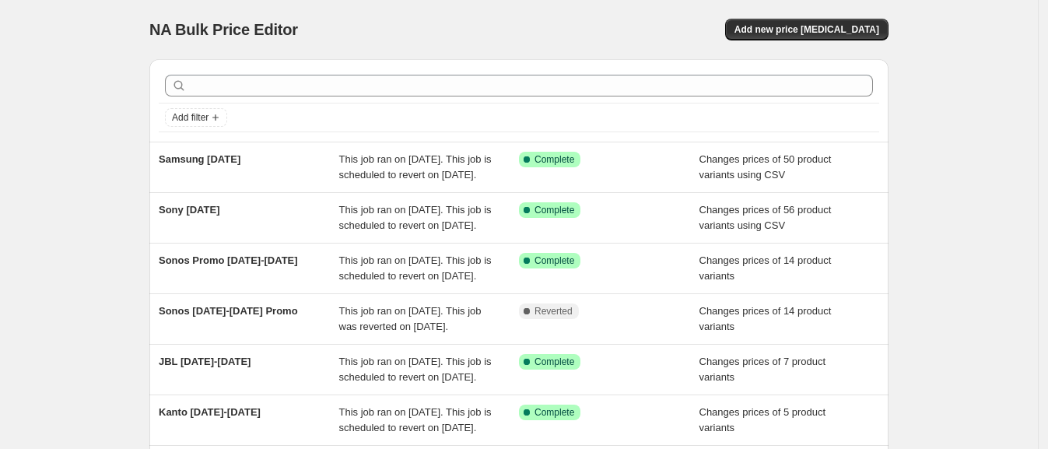
click at [128, 114] on div "NA Bulk Price Editor. This page is ready NA Bulk Price Editor Add new price [ME…" at bounding box center [519, 401] width 1038 height 802
click at [61, 125] on div "NA Bulk Price Editor. This page is ready NA Bulk Price Editor Add new price [ME…" at bounding box center [519, 401] width 1038 height 802
